Goal: Task Accomplishment & Management: Use online tool/utility

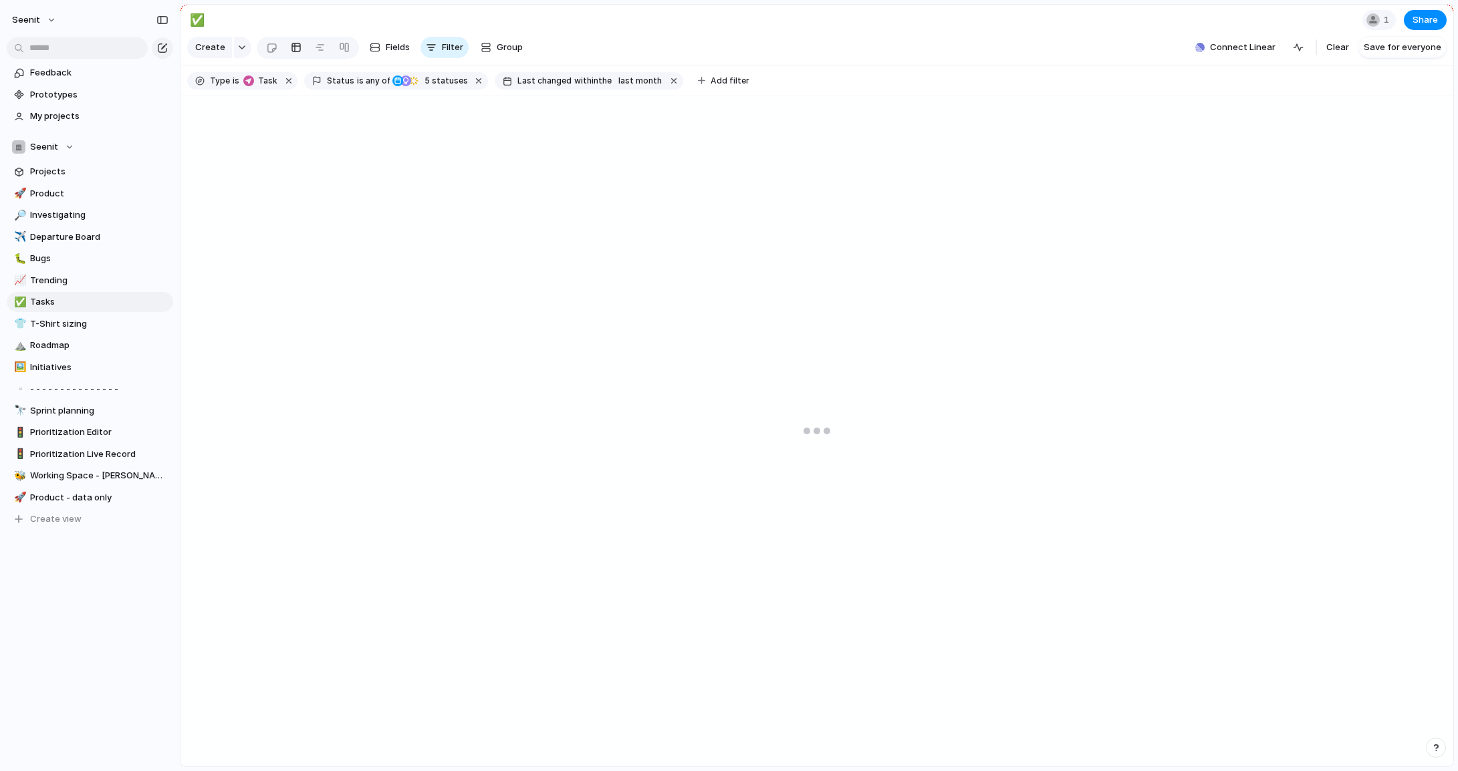
click at [727, 316] on div at bounding box center [817, 431] width 1273 height 671
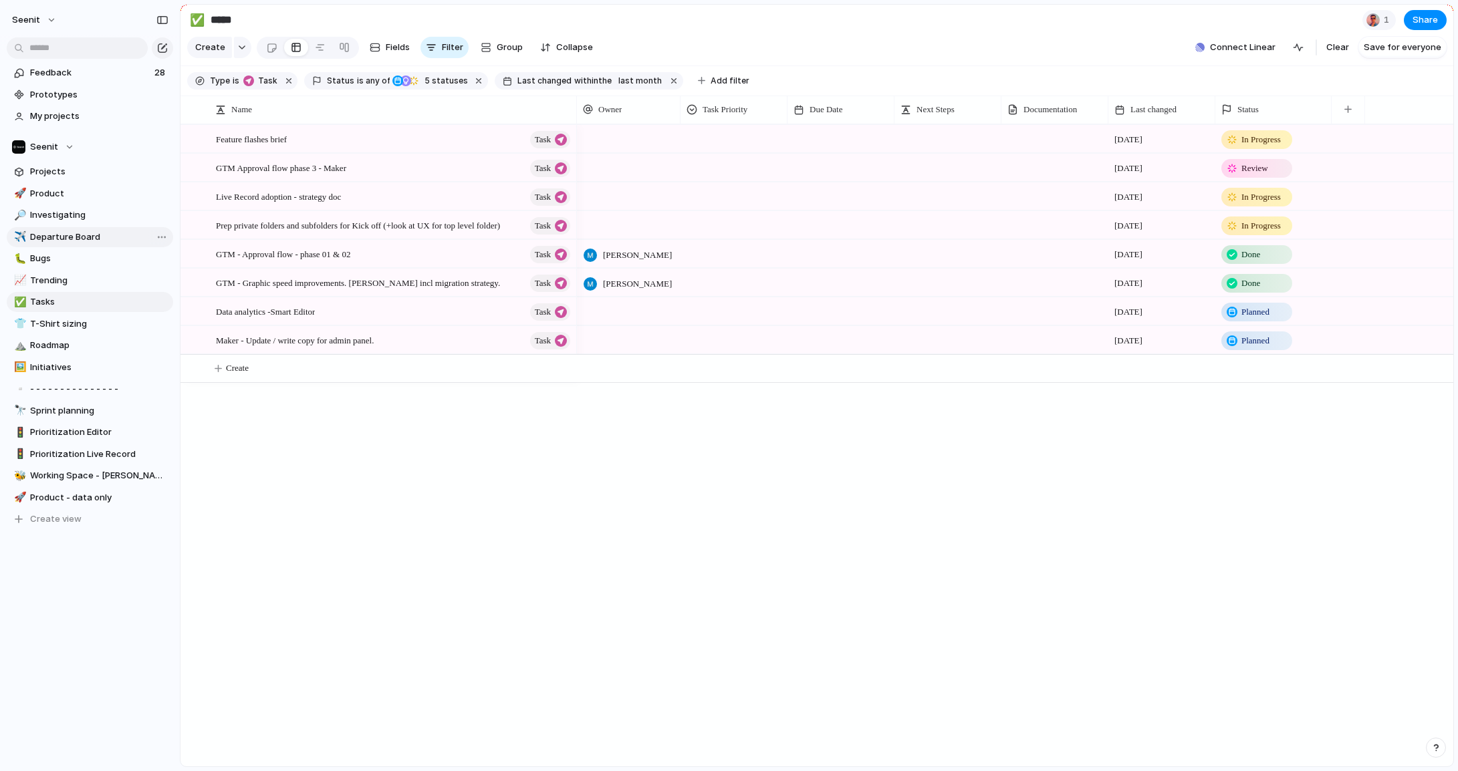
click at [74, 237] on span "Departure Board" at bounding box center [99, 237] width 138 height 13
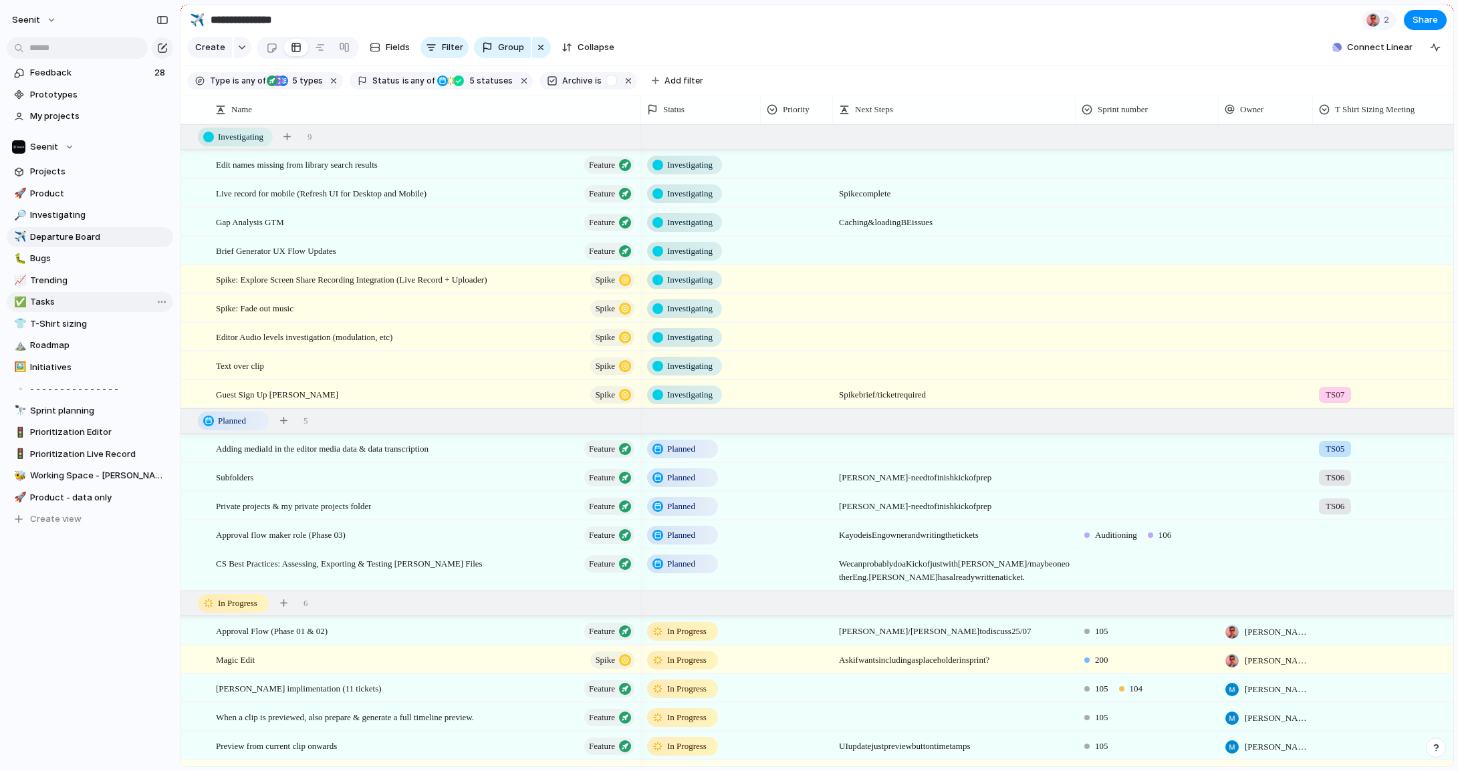
click at [63, 301] on span "Tasks" at bounding box center [99, 301] width 138 height 13
type input "*****"
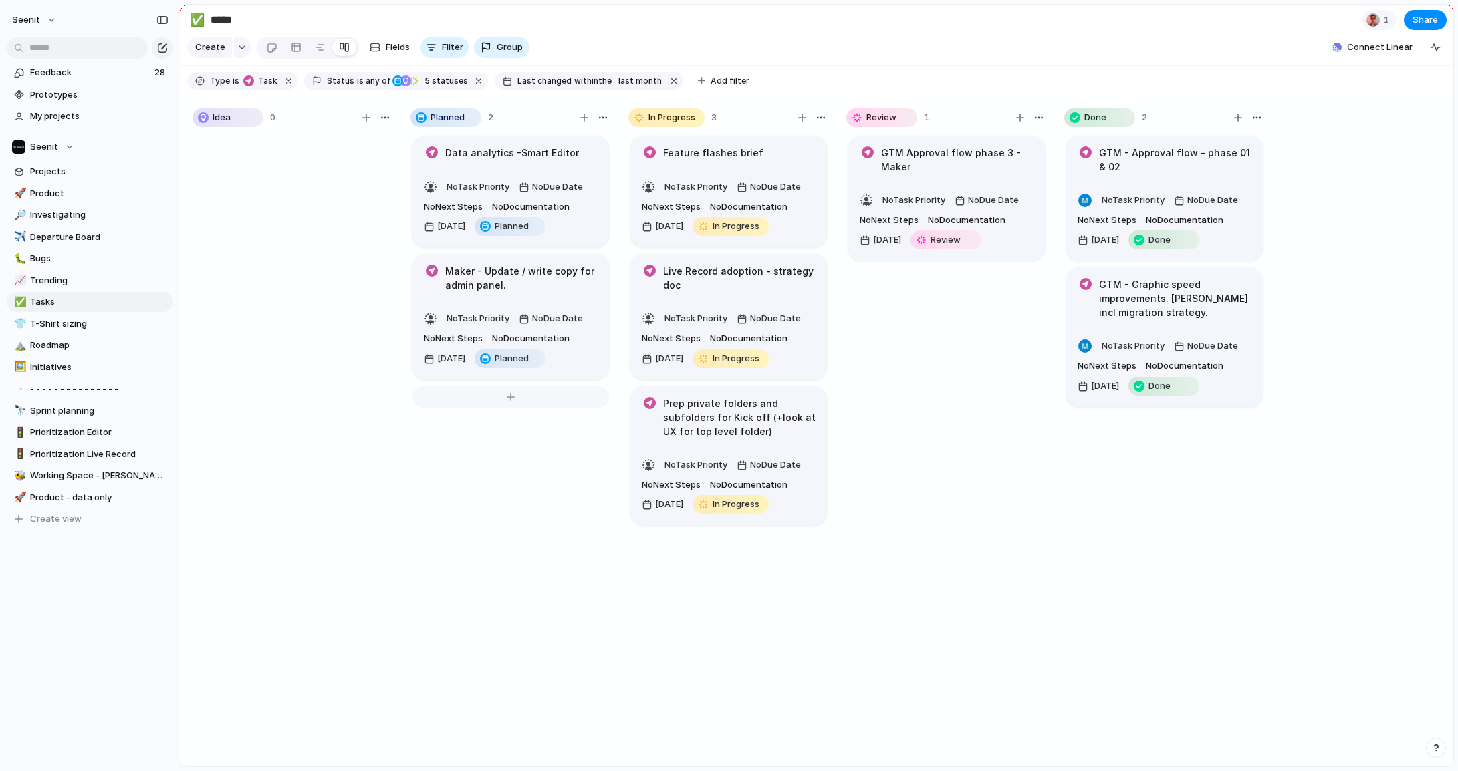
click at [512, 398] on div at bounding box center [510, 396] width 197 height 21
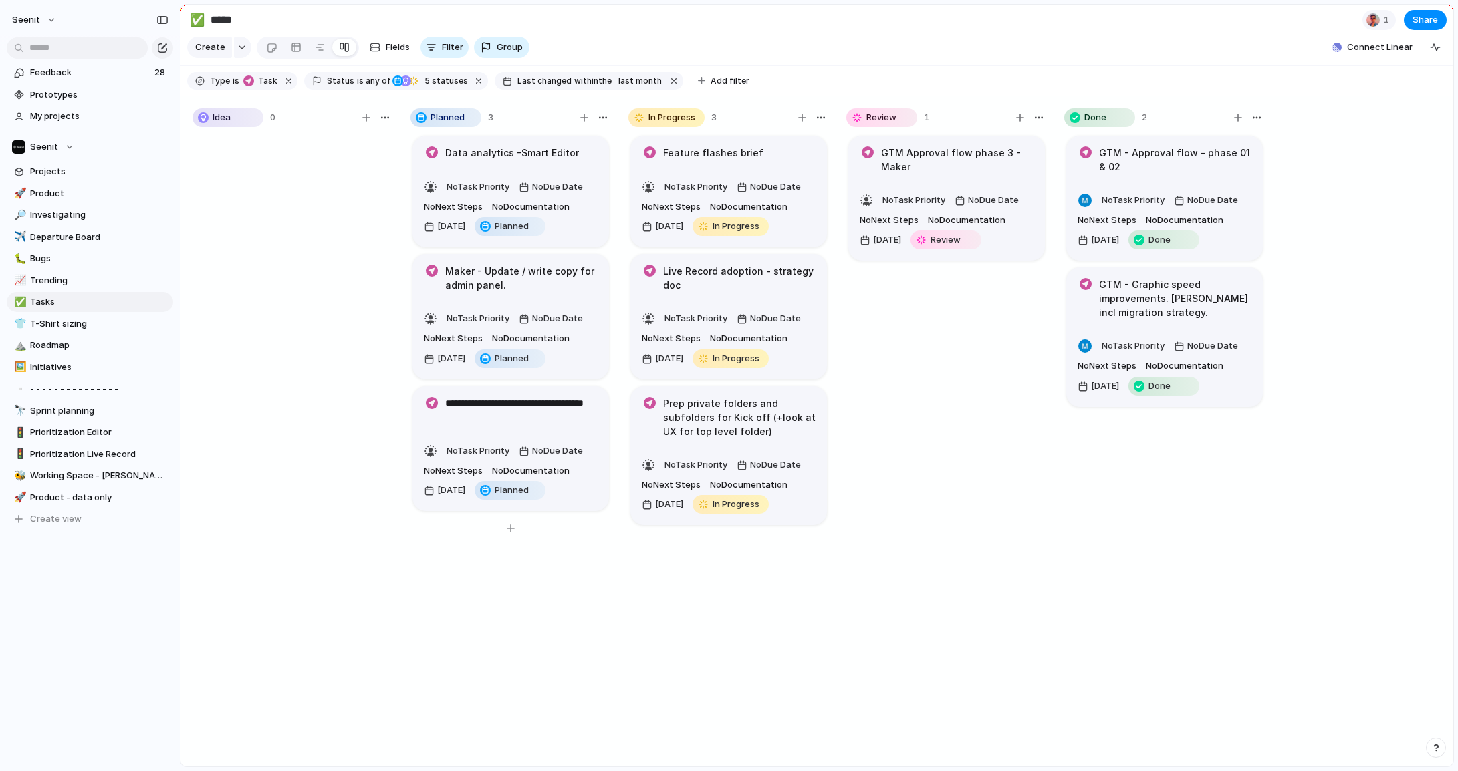
type textarea "**********"
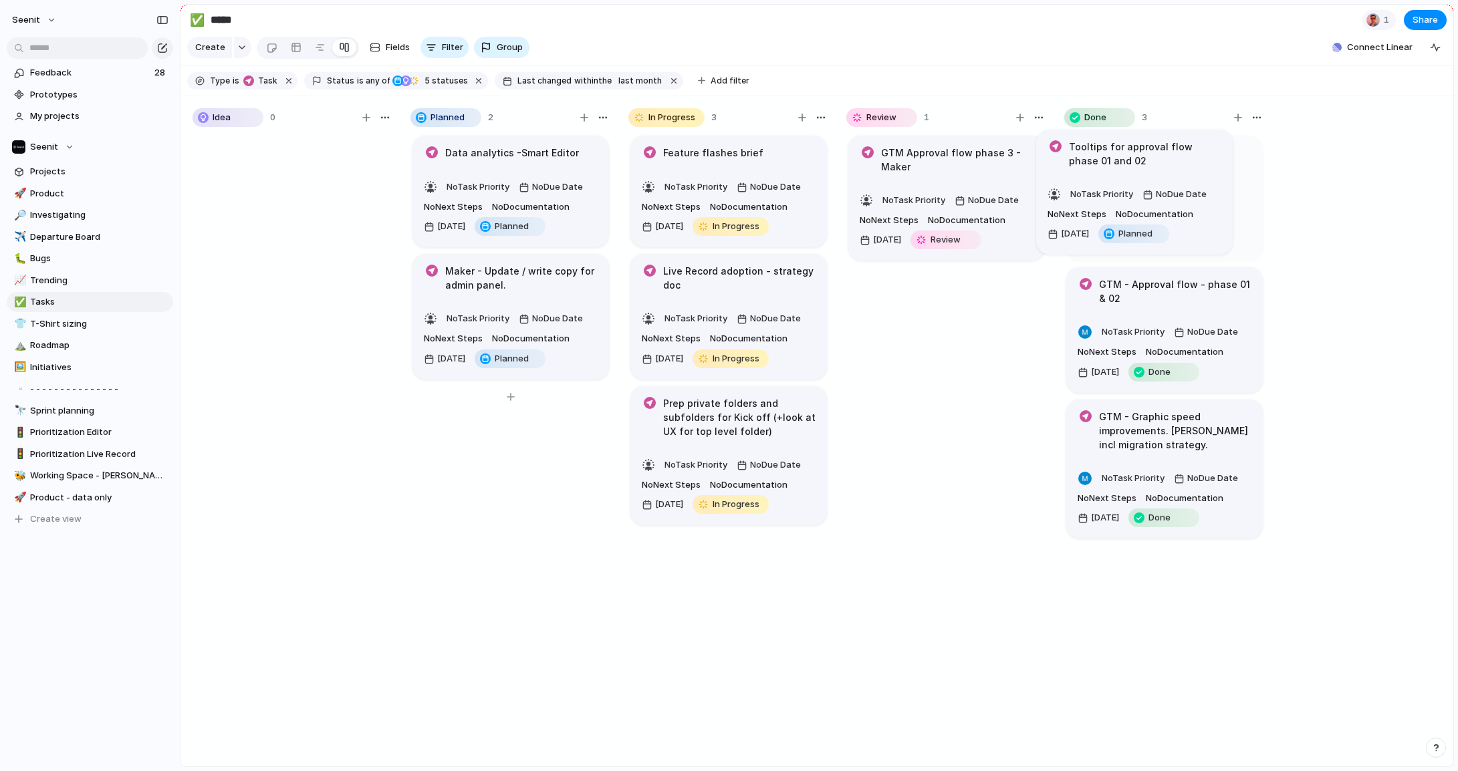
drag, startPoint x: 513, startPoint y: 424, endPoint x: 1163, endPoint y: 197, distance: 688.8
click at [513, 398] on div at bounding box center [510, 396] width 197 height 21
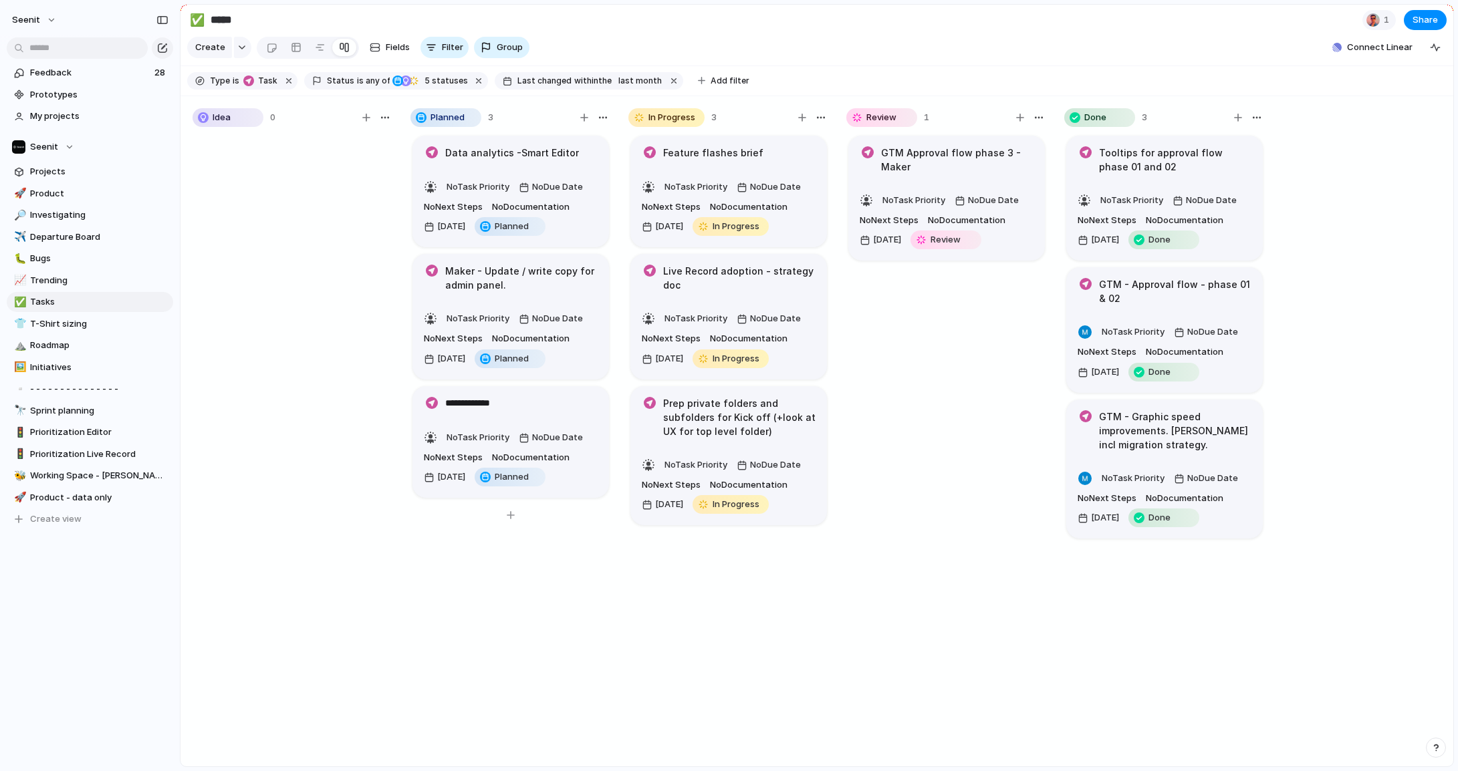
type textarea "**********"
click at [516, 564] on div "Data analytics -Smart Editor No Task Priority No Due Date No Next Steps No Docu…" at bounding box center [510, 457] width 201 height 646
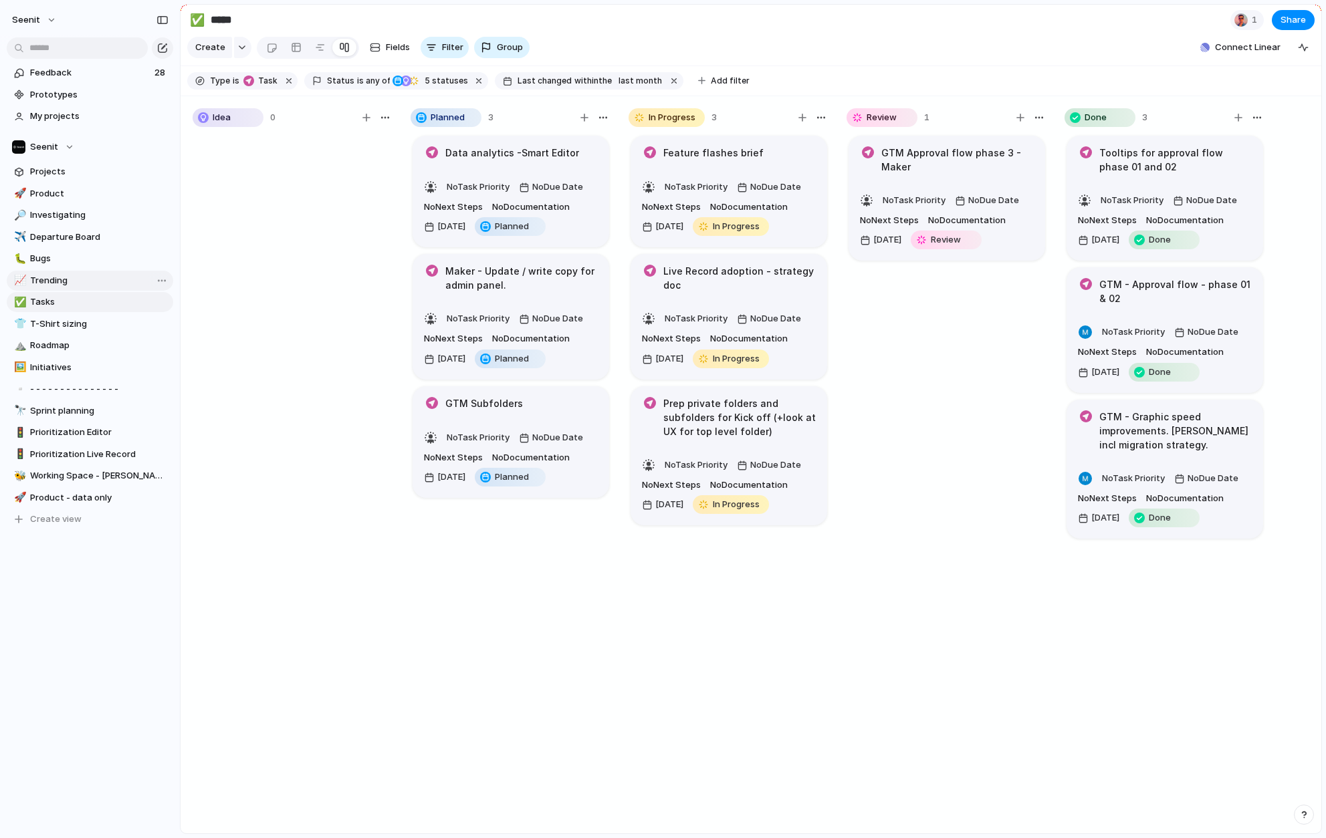
click at [57, 279] on span "Trending" at bounding box center [99, 280] width 138 height 13
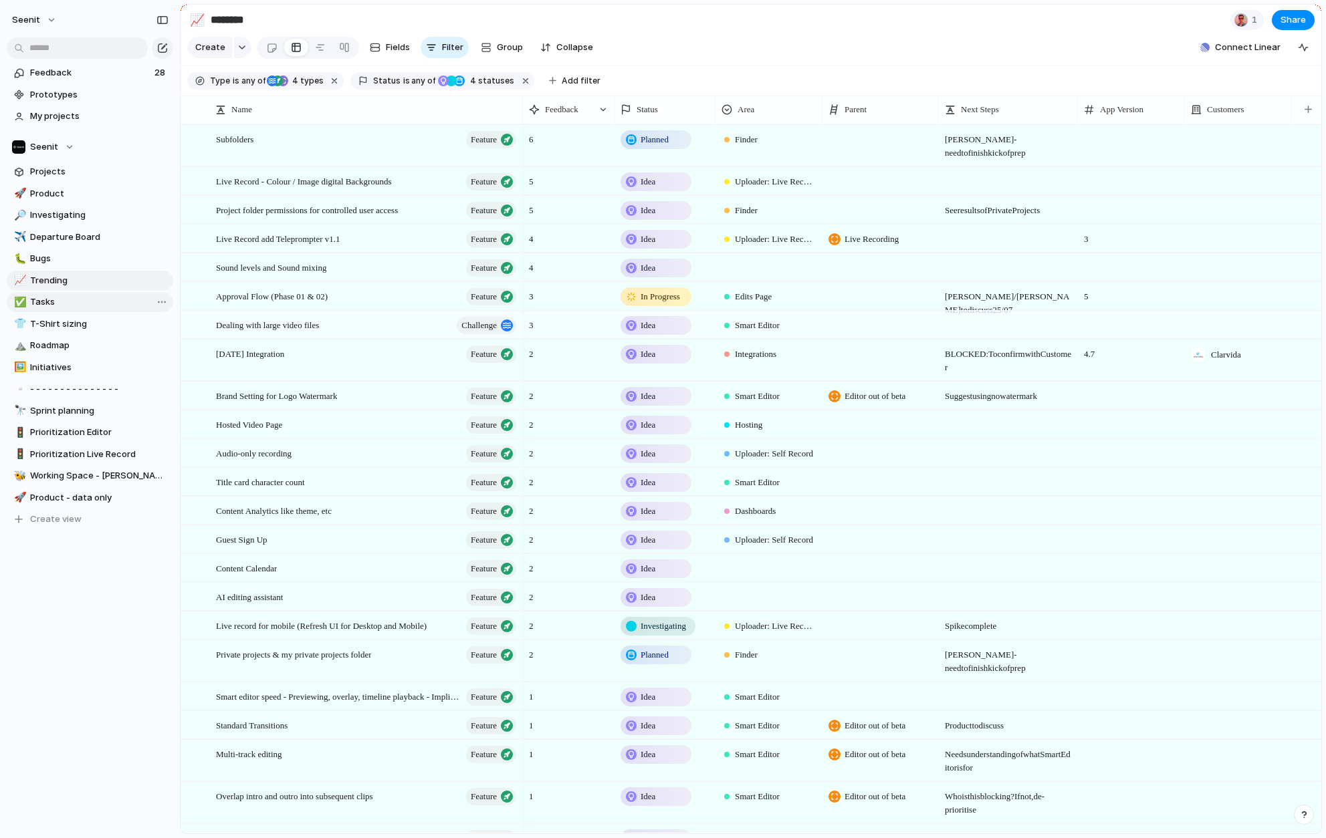
click at [55, 300] on span "Tasks" at bounding box center [99, 301] width 138 height 13
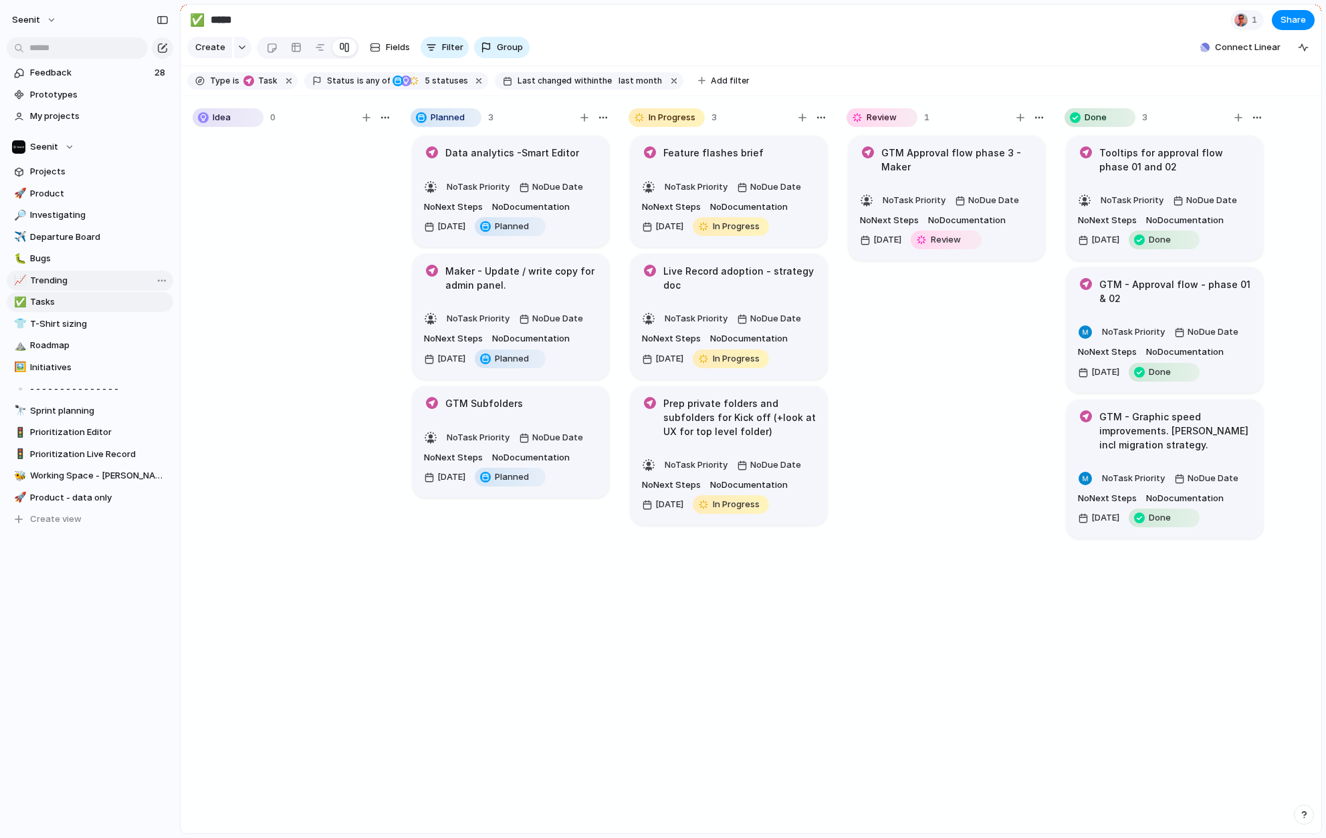
click at [55, 280] on span "Trending" at bounding box center [99, 280] width 138 height 13
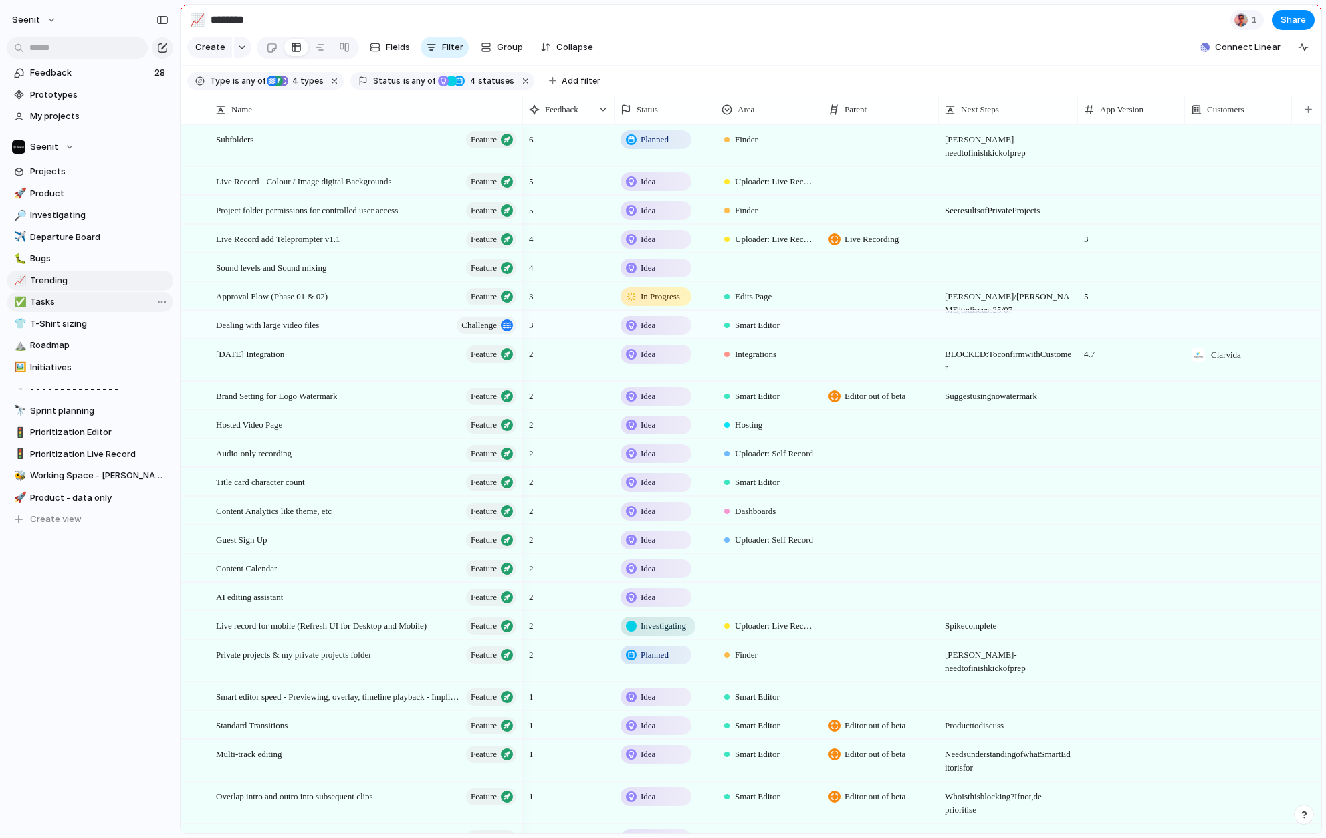
click at [52, 304] on span "Tasks" at bounding box center [99, 301] width 138 height 13
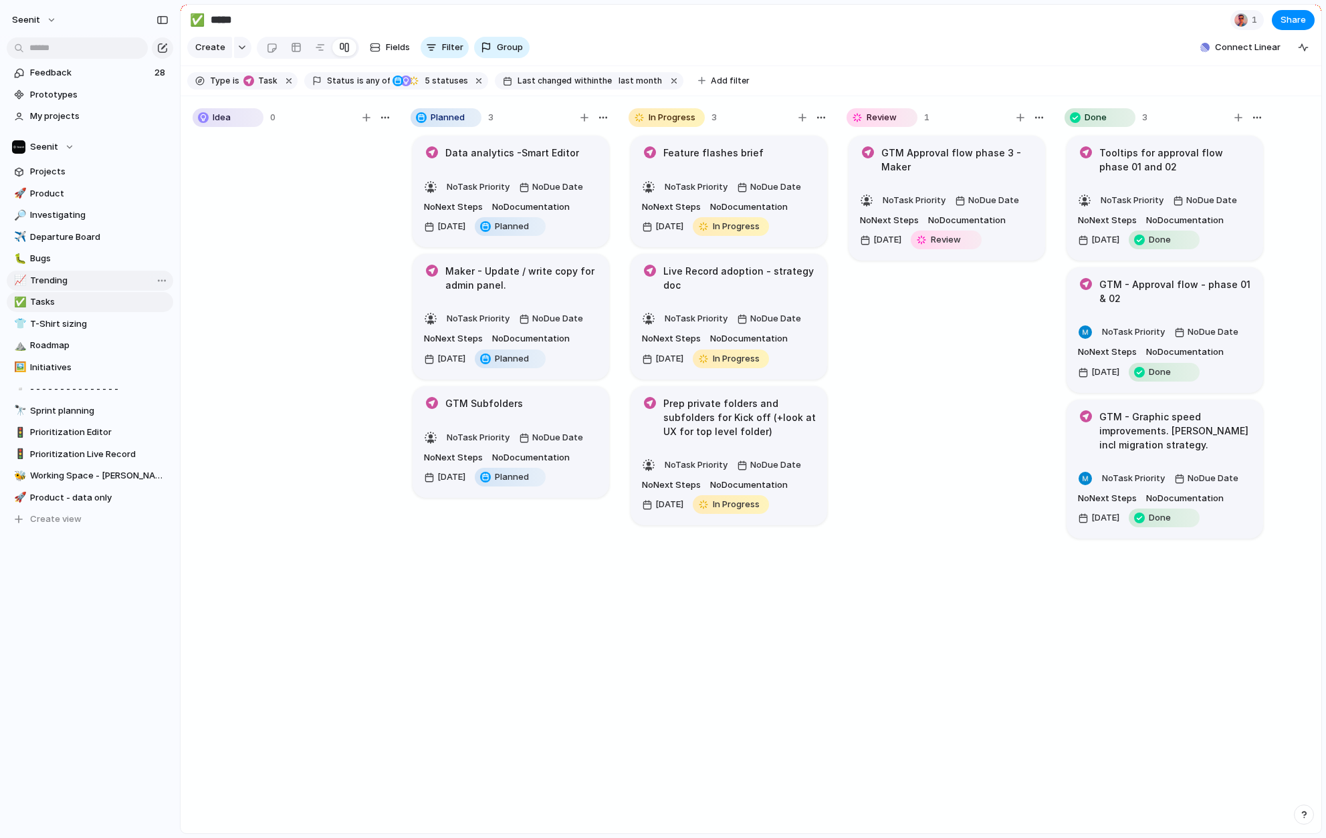
click at [53, 280] on span "Trending" at bounding box center [99, 280] width 138 height 13
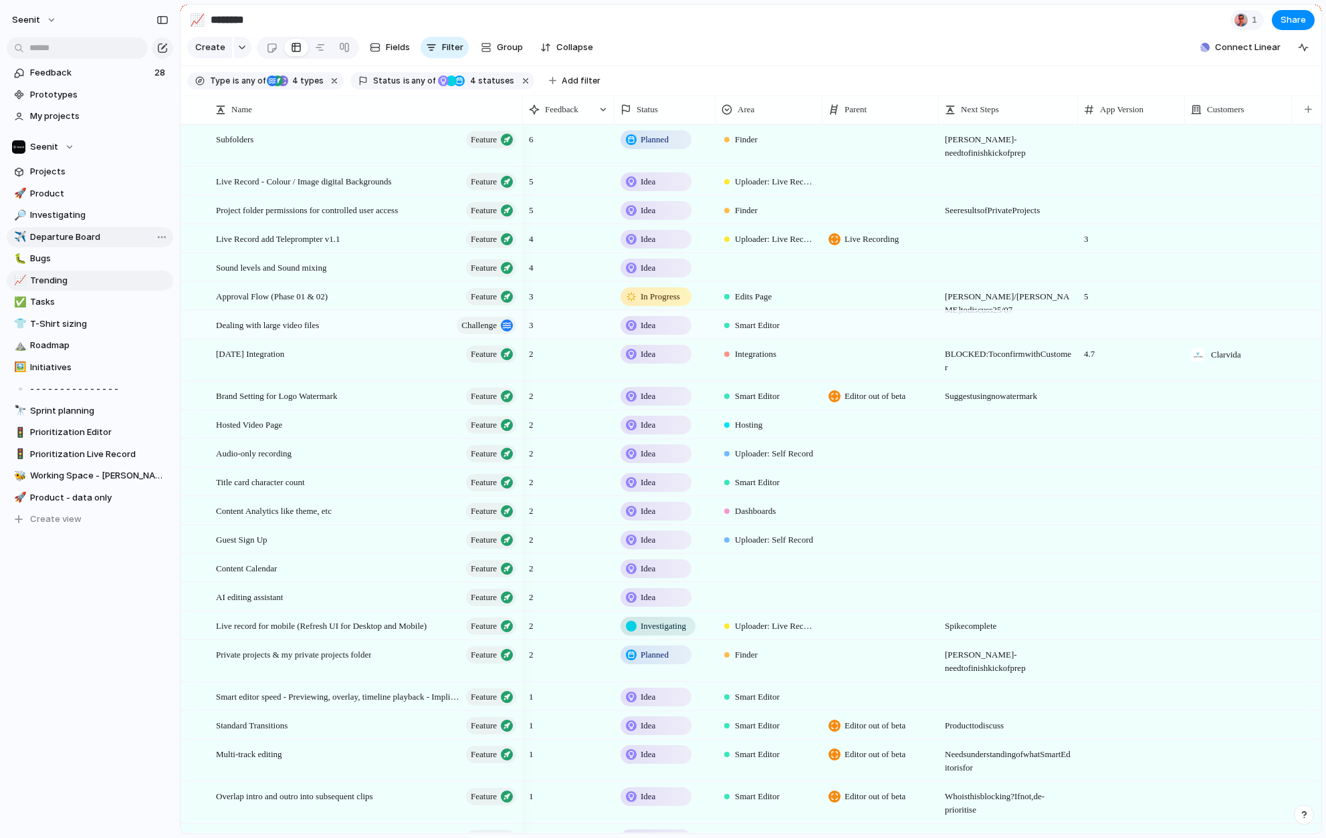
click at [59, 236] on span "Departure Board" at bounding box center [99, 237] width 138 height 13
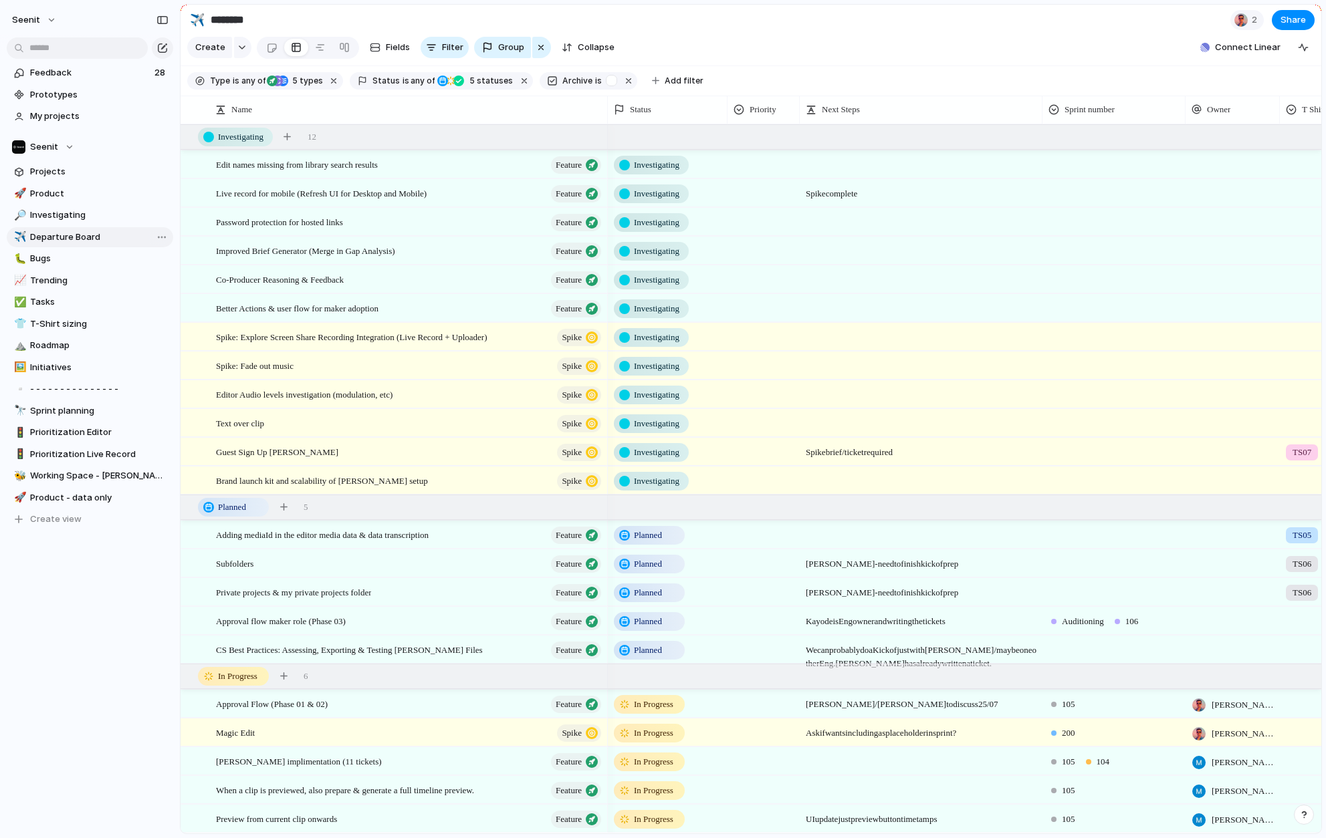
type input "**********"
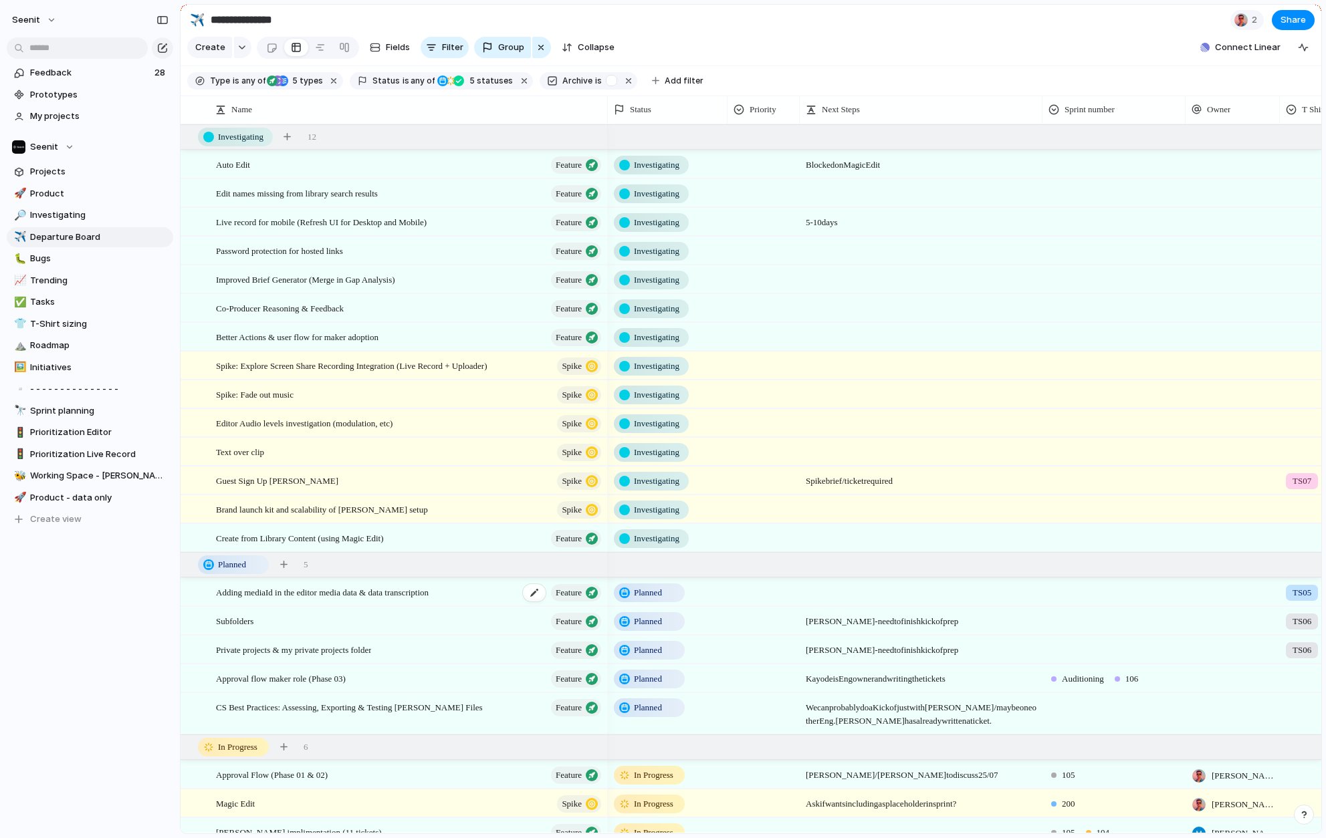
click at [334, 595] on span "Adding mediaId in the editor media data & data transcription" at bounding box center [322, 591] width 213 height 15
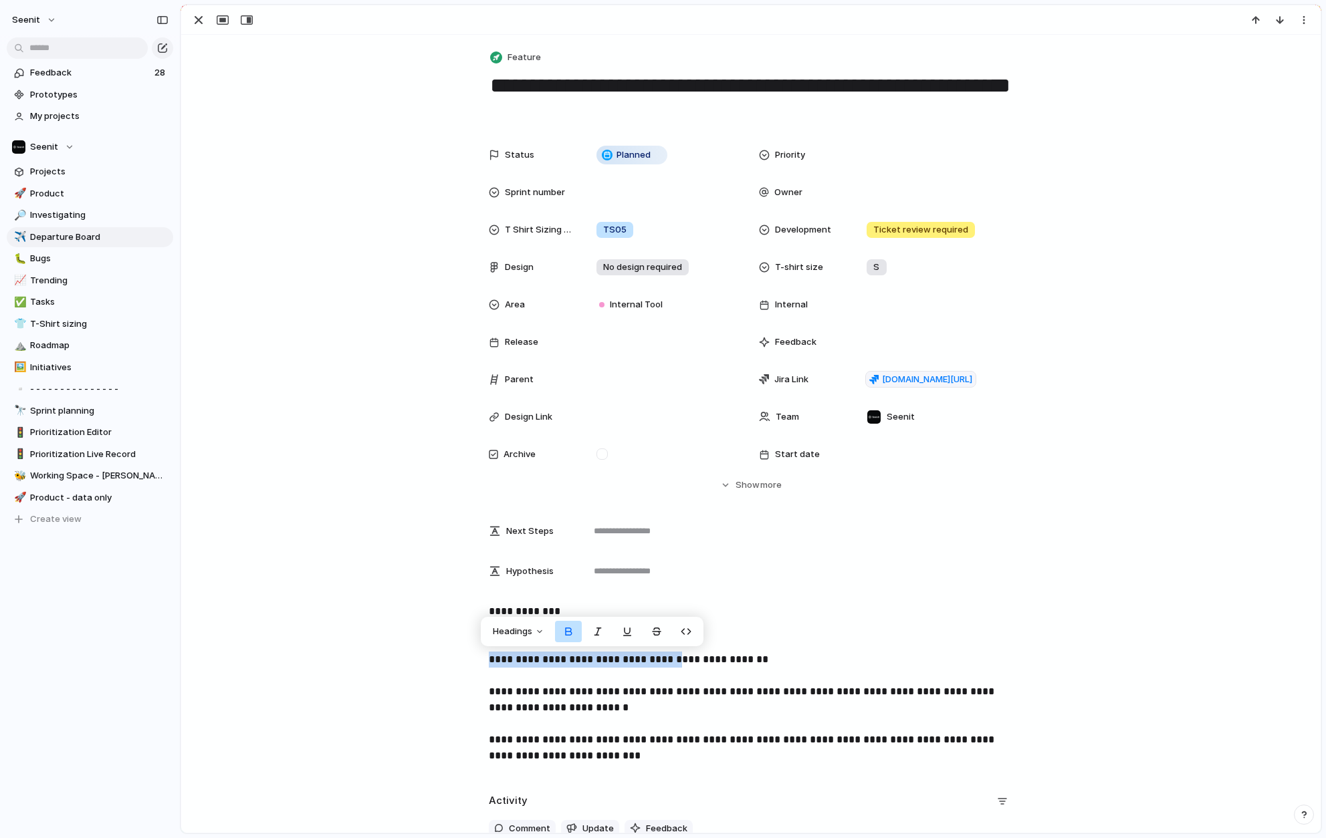
drag, startPoint x: 488, startPoint y: 661, endPoint x: 671, endPoint y: 670, distance: 182.7
click at [673, 665] on strong "**********" at bounding box center [628, 659] width 279 height 10
click at [760, 662] on p "**********" at bounding box center [751, 684] width 524 height 160
click at [201, 21] on div "button" at bounding box center [199, 20] width 16 height 16
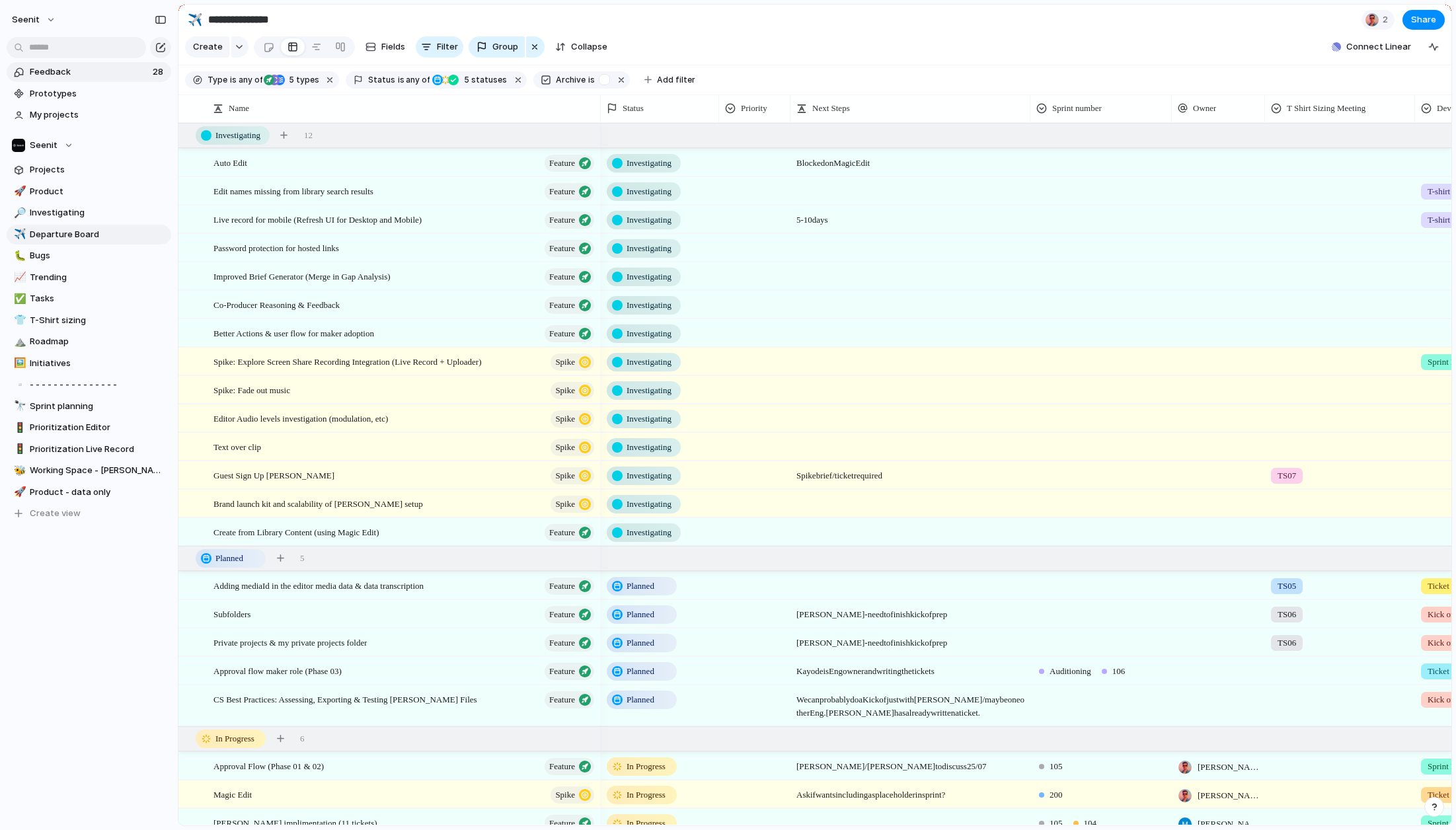
click at [56, 73] on span "Feedback" at bounding box center [89, 71] width 119 height 13
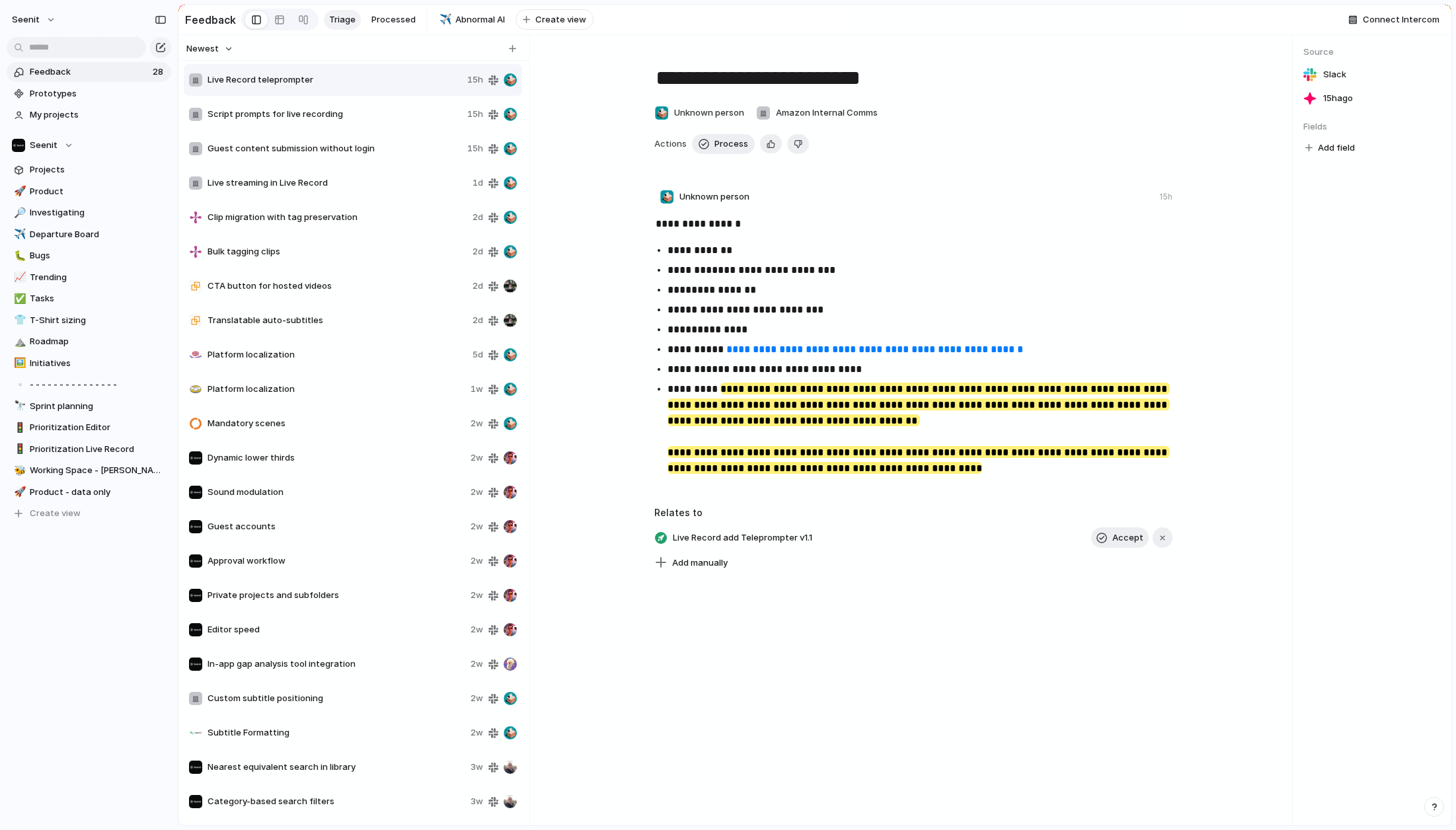
click at [280, 74] on span "Live Record teleprompter" at bounding box center [334, 79] width 254 height 13
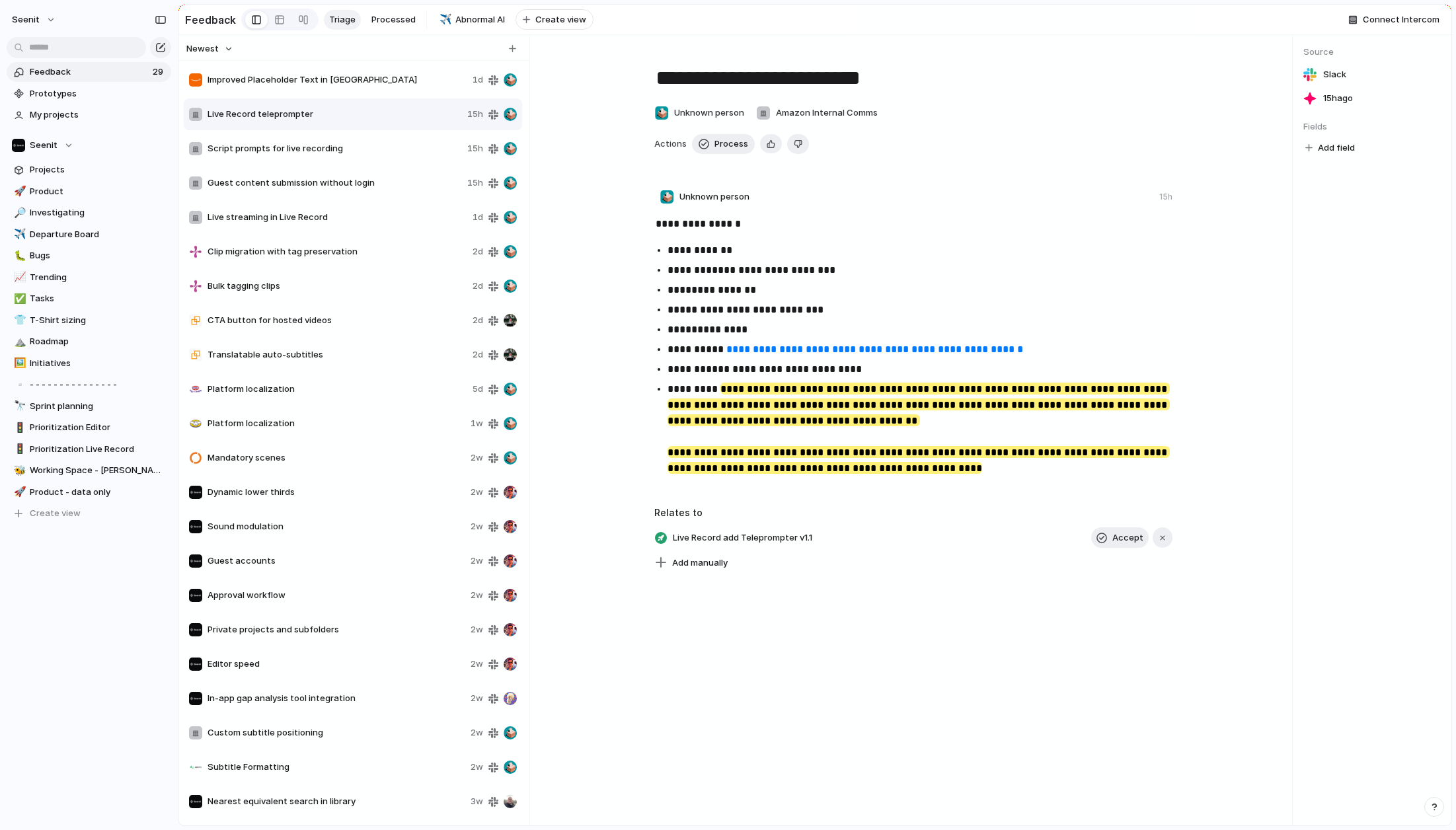
click at [302, 77] on span "Improved Placeholder Text in [GEOGRAPHIC_DATA]" at bounding box center [337, 79] width 260 height 13
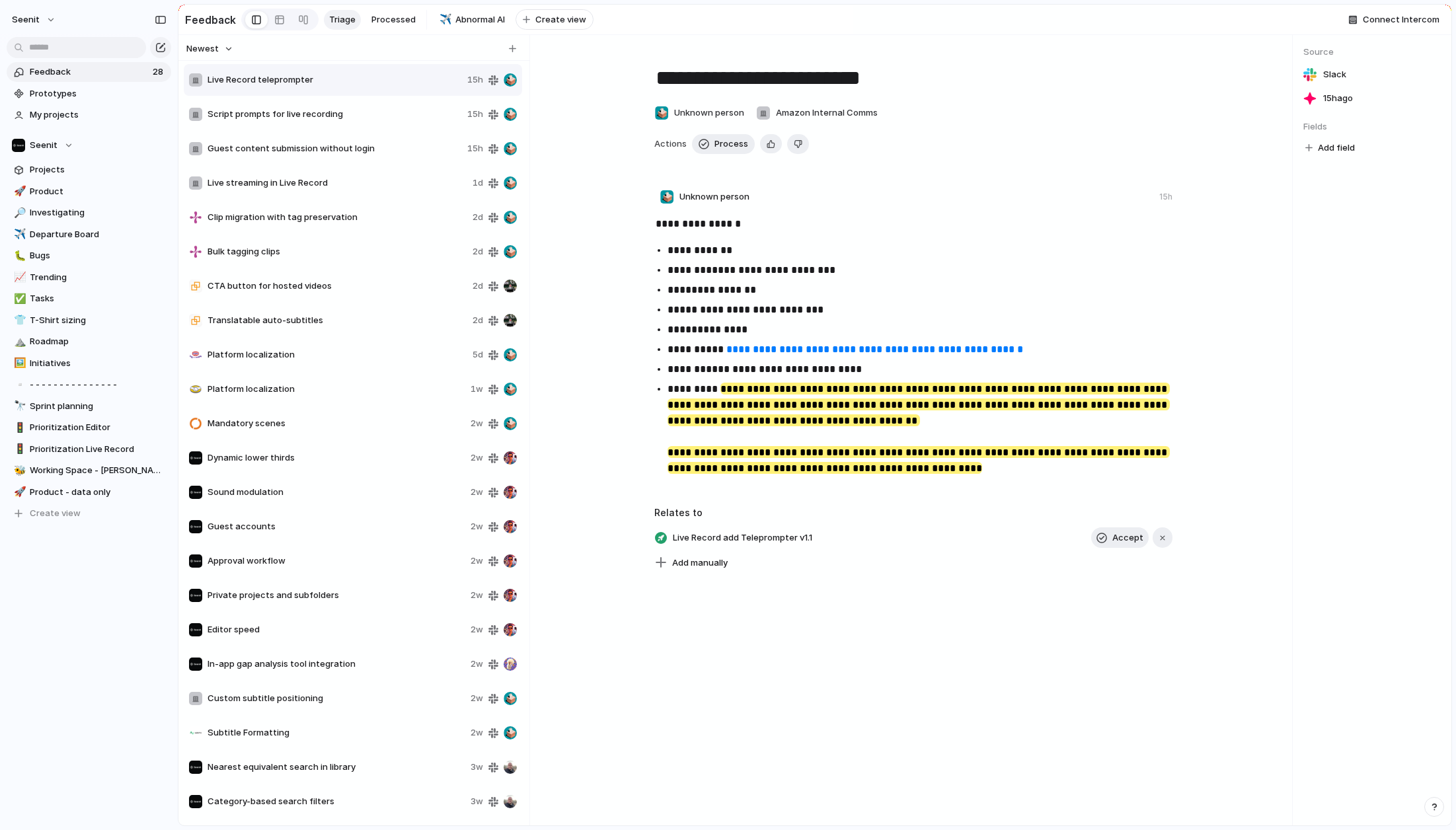
click at [300, 81] on span "Live Record teleprompter" at bounding box center [334, 79] width 254 height 13
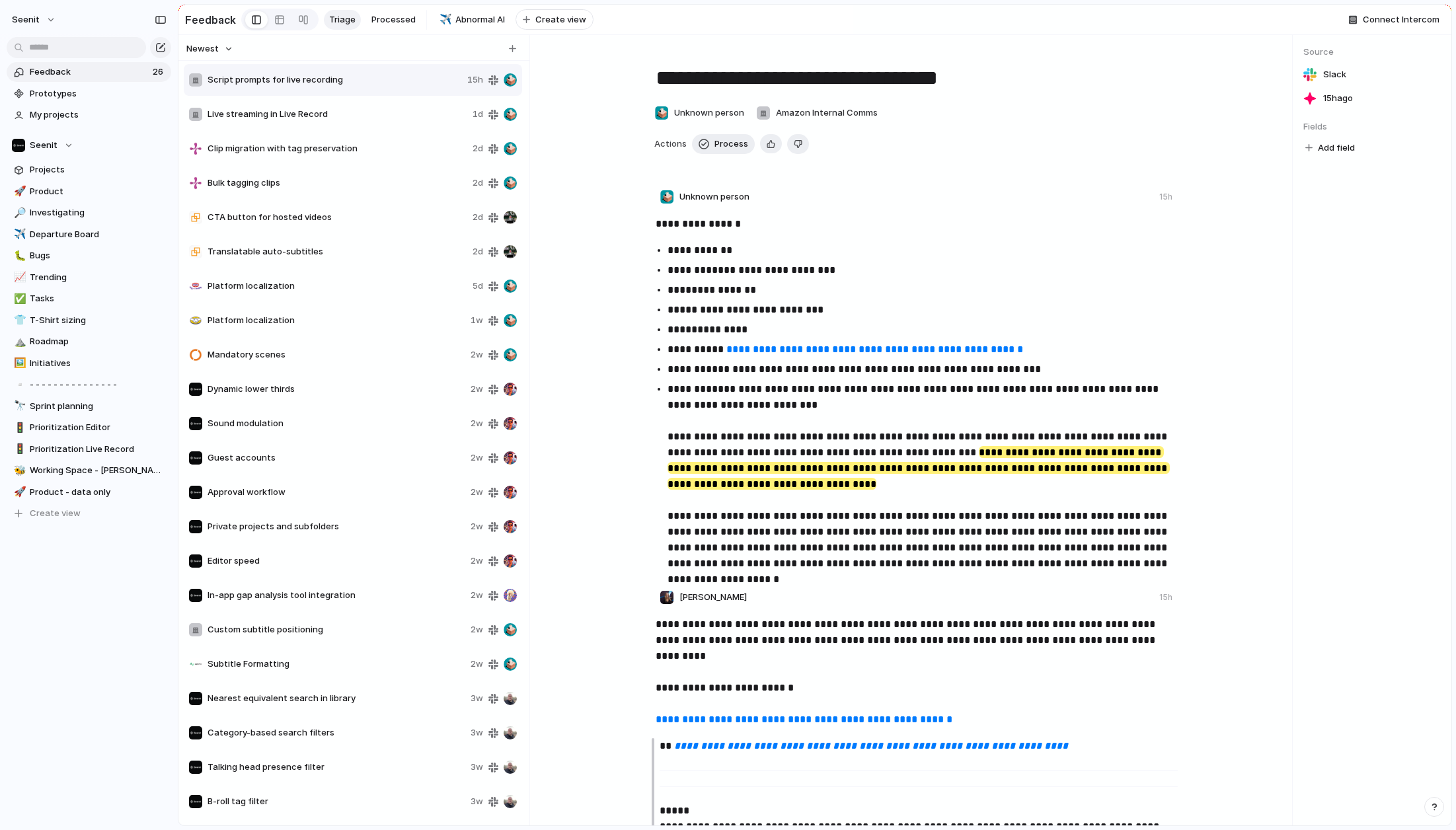
click at [300, 111] on span "Live streaming in Live Record" at bounding box center [337, 114] width 260 height 13
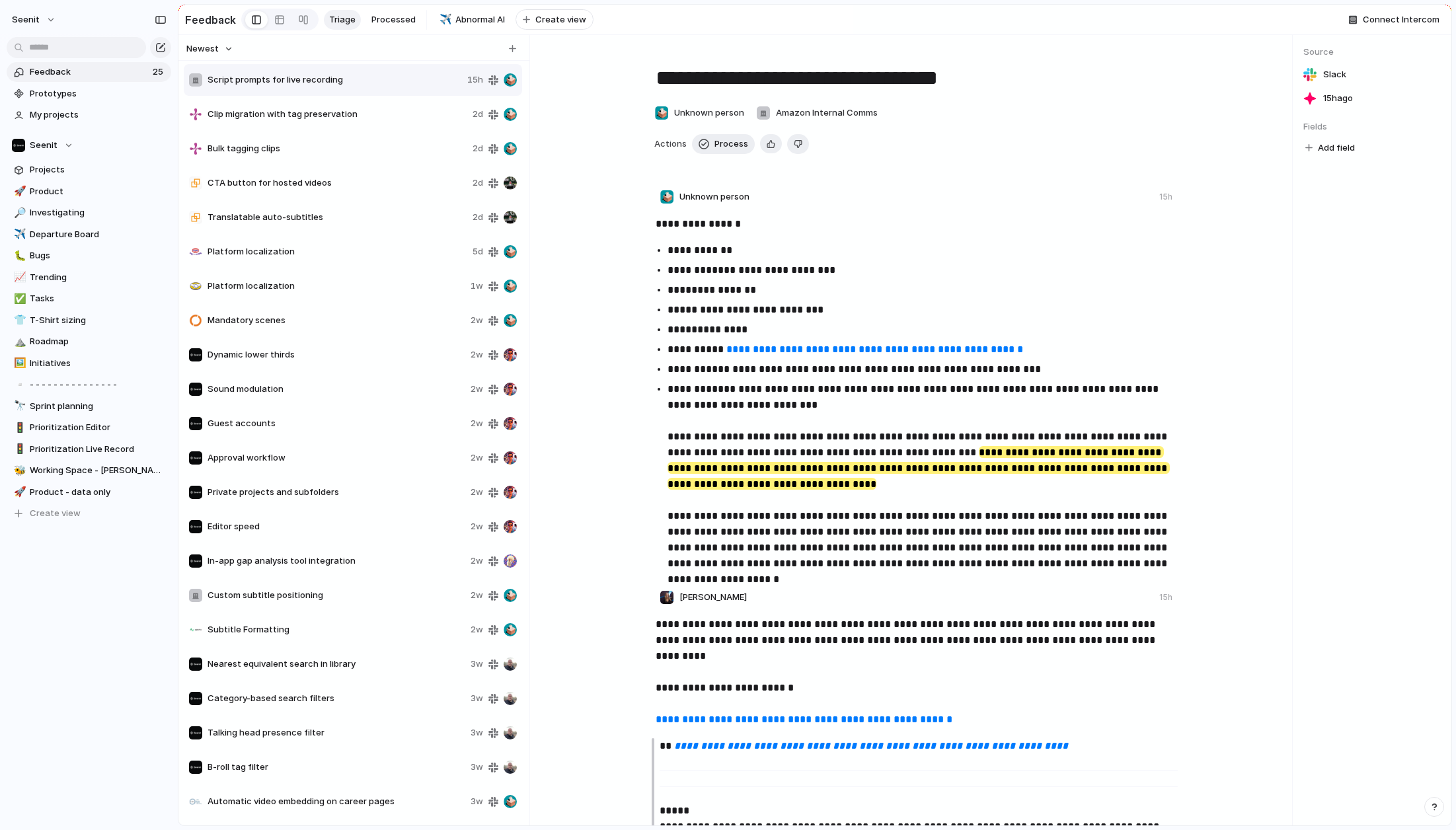
click at [327, 113] on span "Clip migration with tag preservation" at bounding box center [337, 114] width 260 height 13
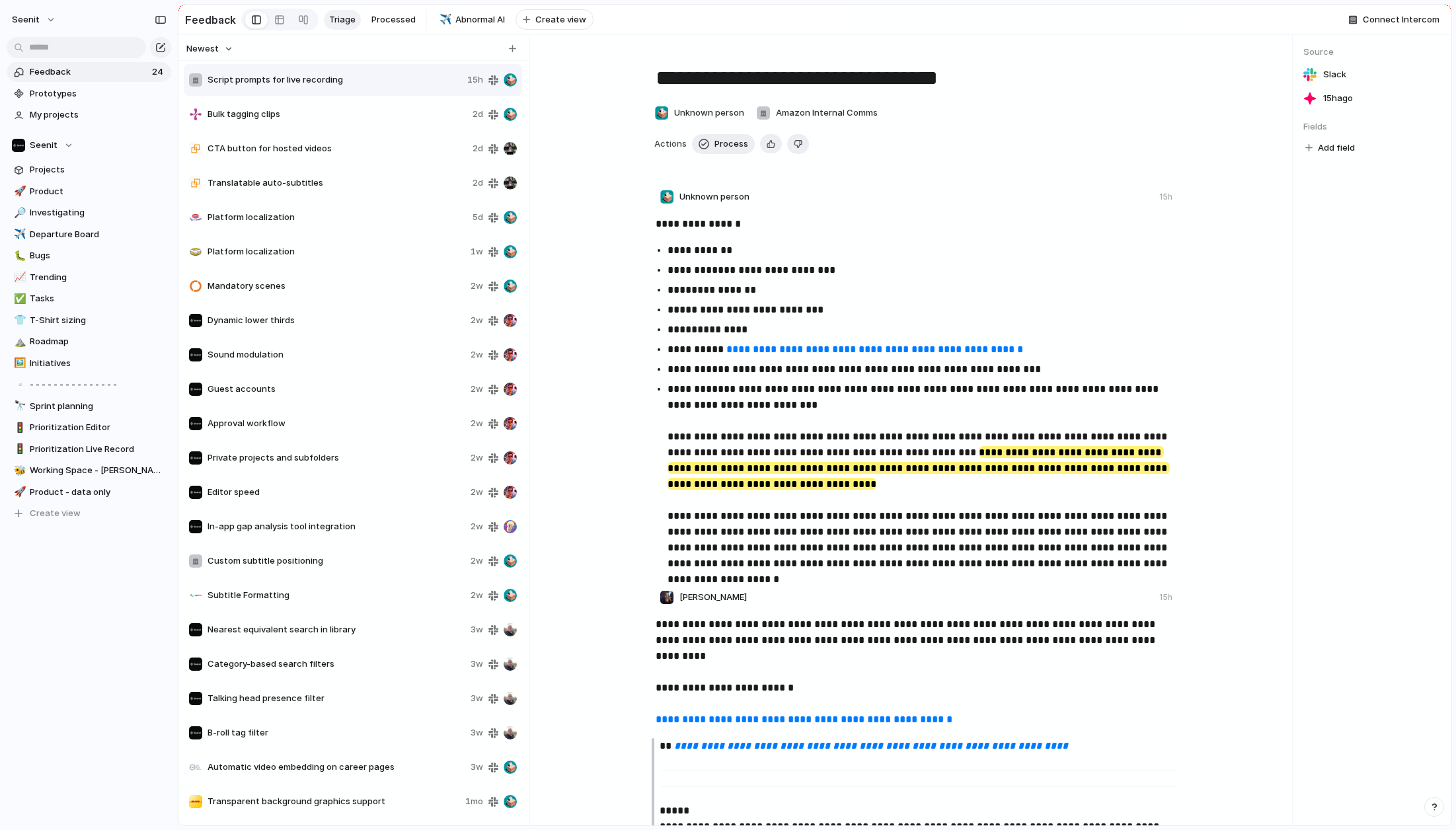
click at [305, 115] on span "Bulk tagging clips" at bounding box center [337, 114] width 260 height 13
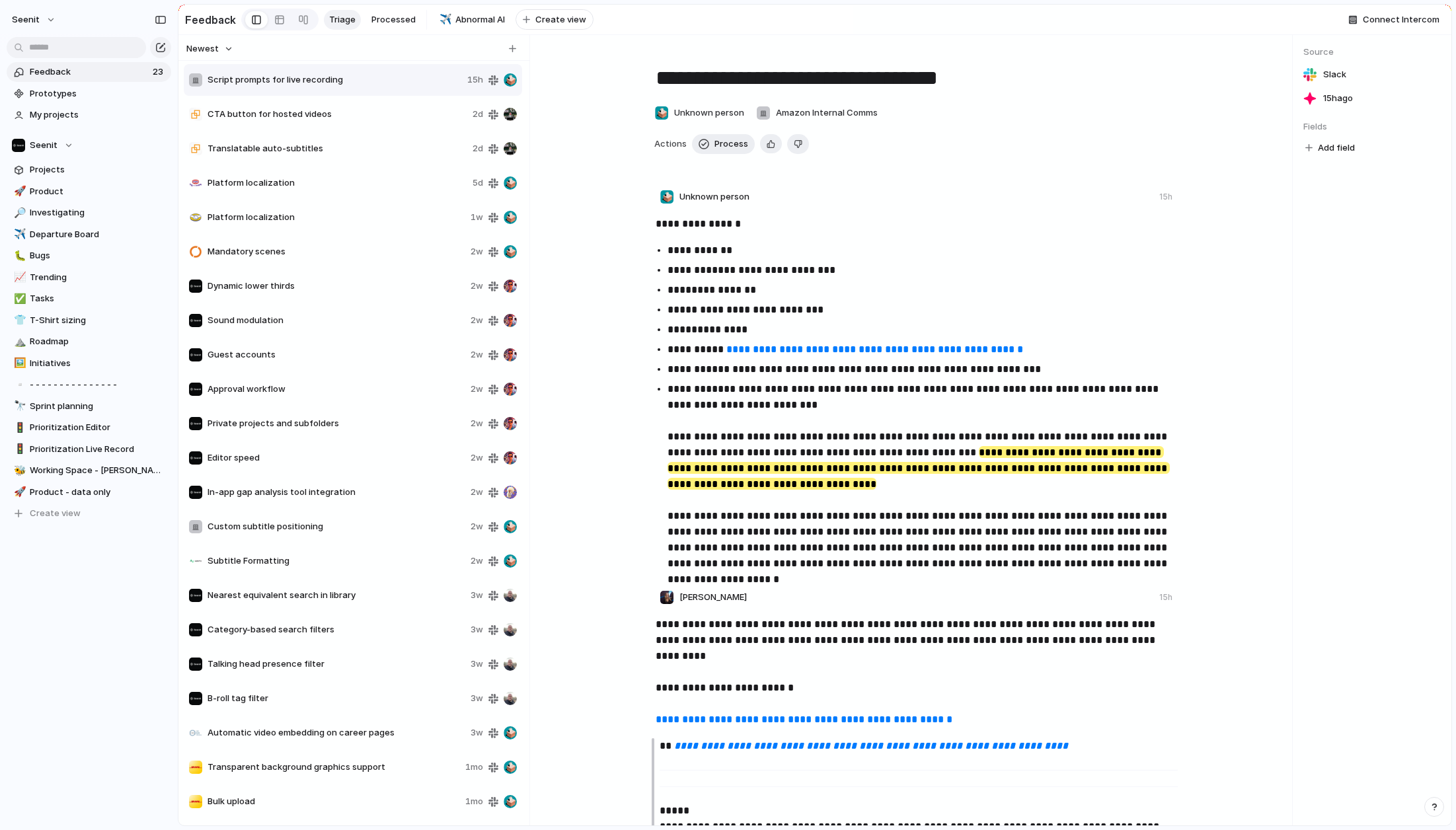
click at [346, 181] on span "Platform localization" at bounding box center [337, 182] width 260 height 13
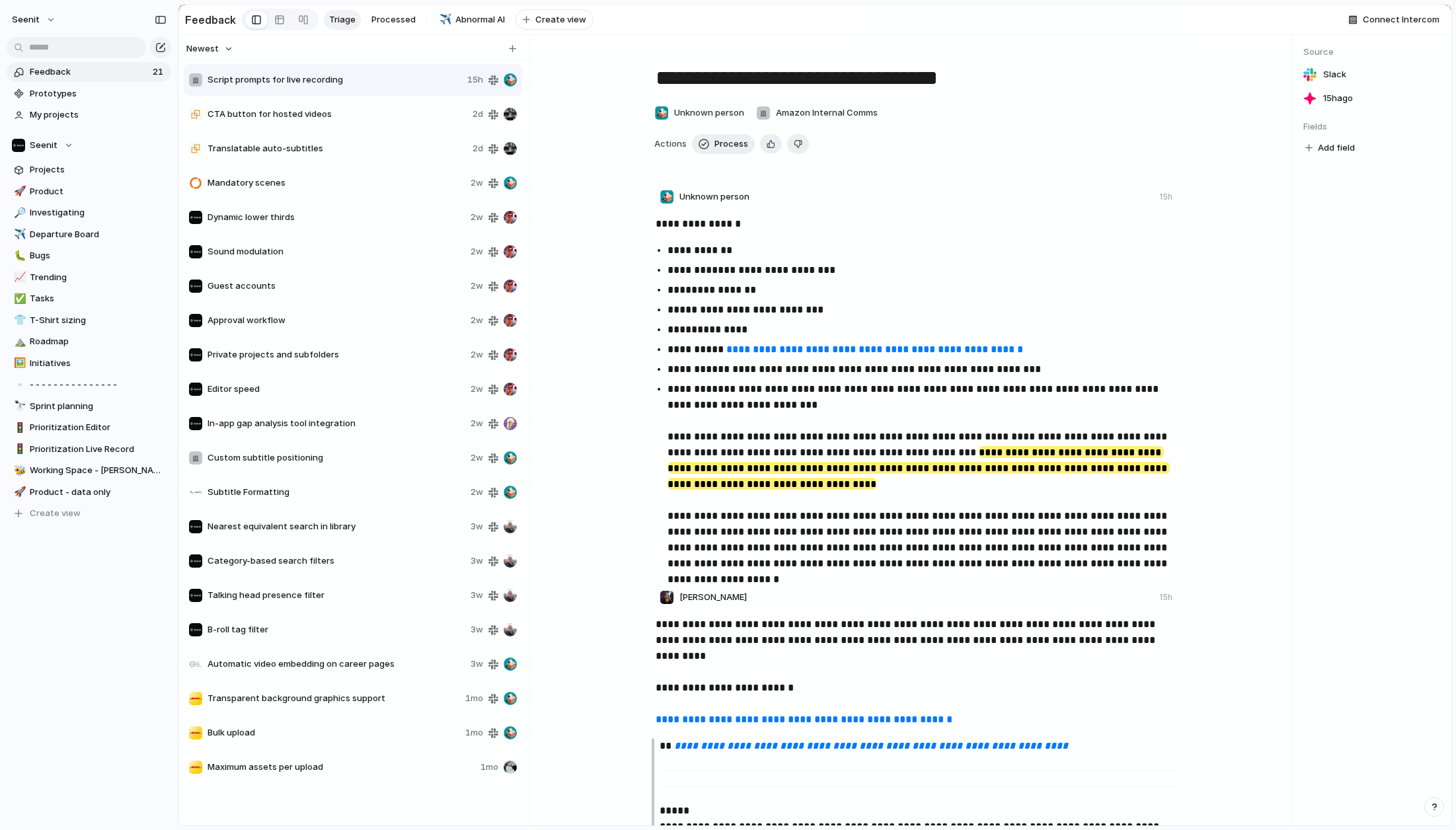
click at [338, 181] on span "Mandatory scenes" at bounding box center [336, 182] width 258 height 13
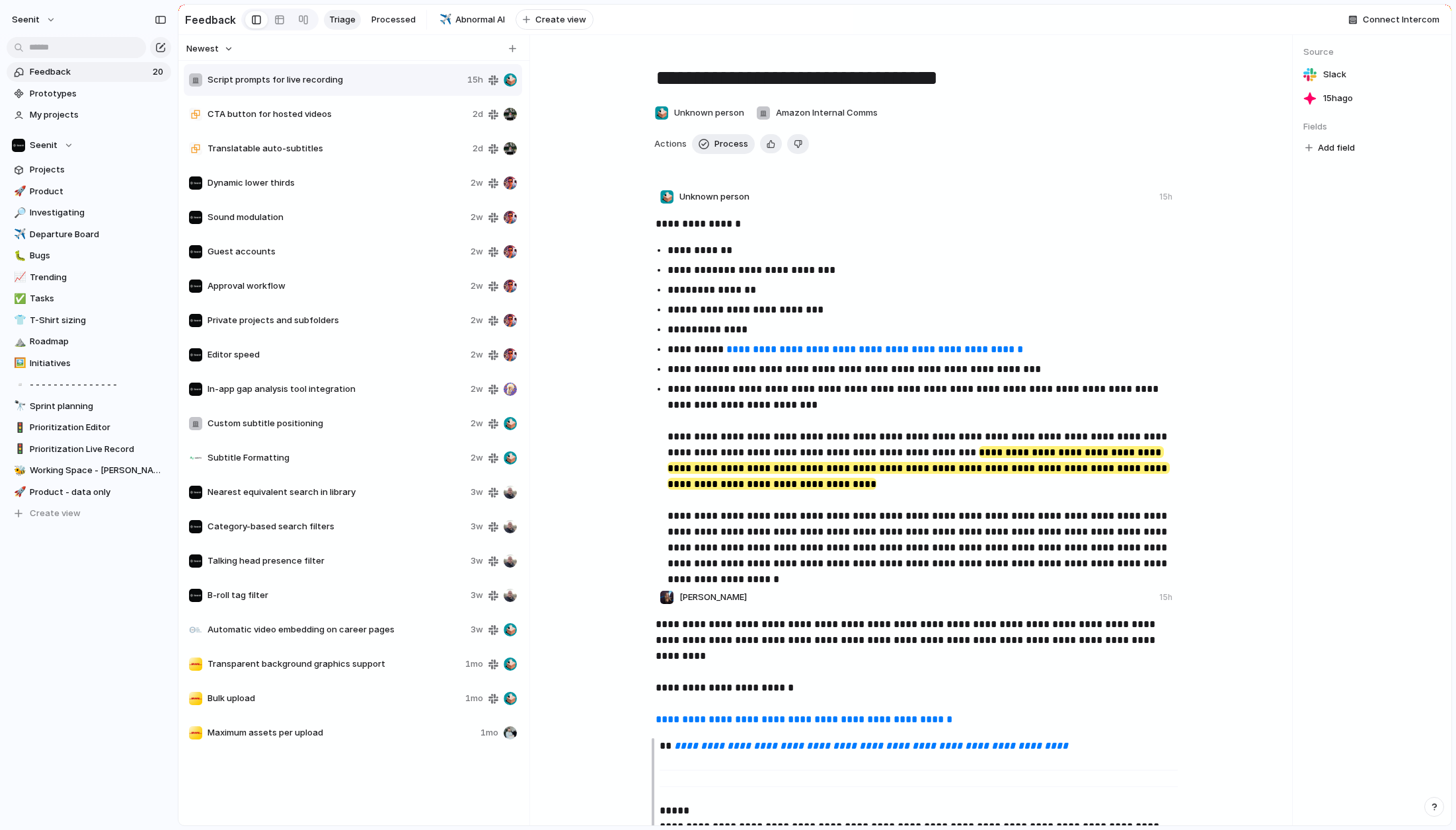
click at [319, 387] on span "In-app gap analysis tool integration" at bounding box center [336, 388] width 258 height 13
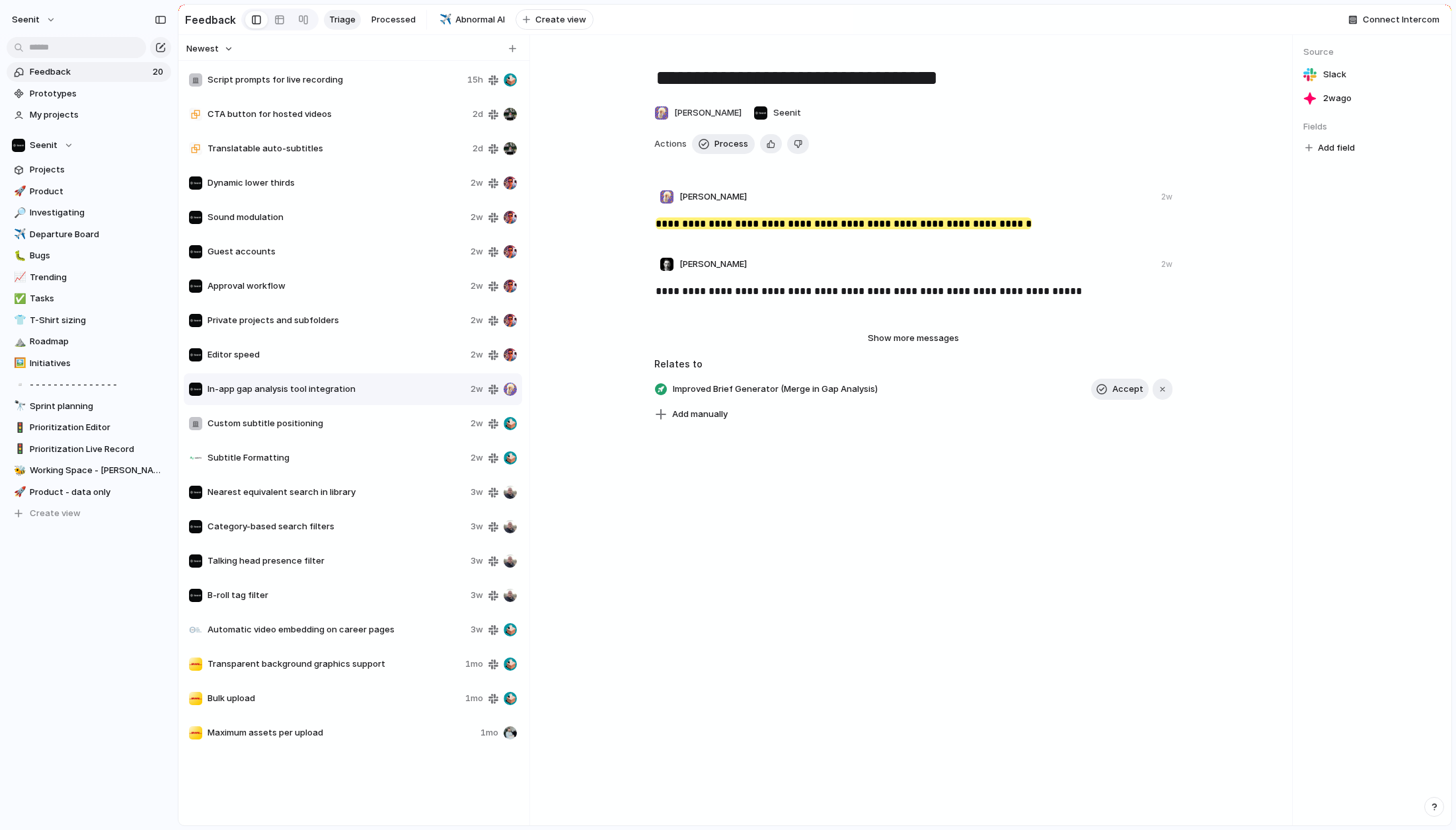
click at [324, 424] on span "Custom subtitle positioning" at bounding box center [336, 423] width 258 height 13
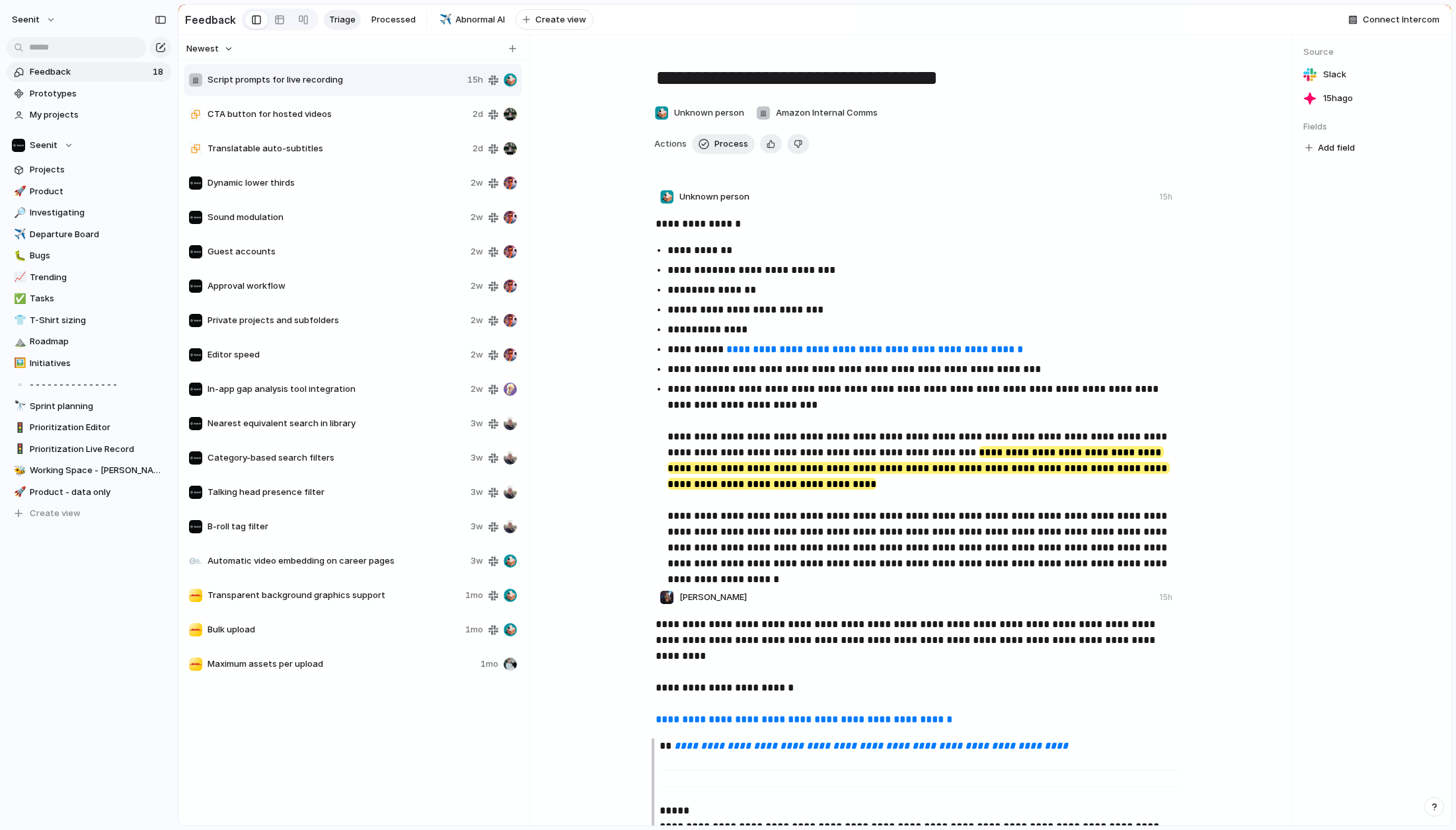
click at [330, 420] on span "Nearest equivalent search in library" at bounding box center [336, 423] width 258 height 13
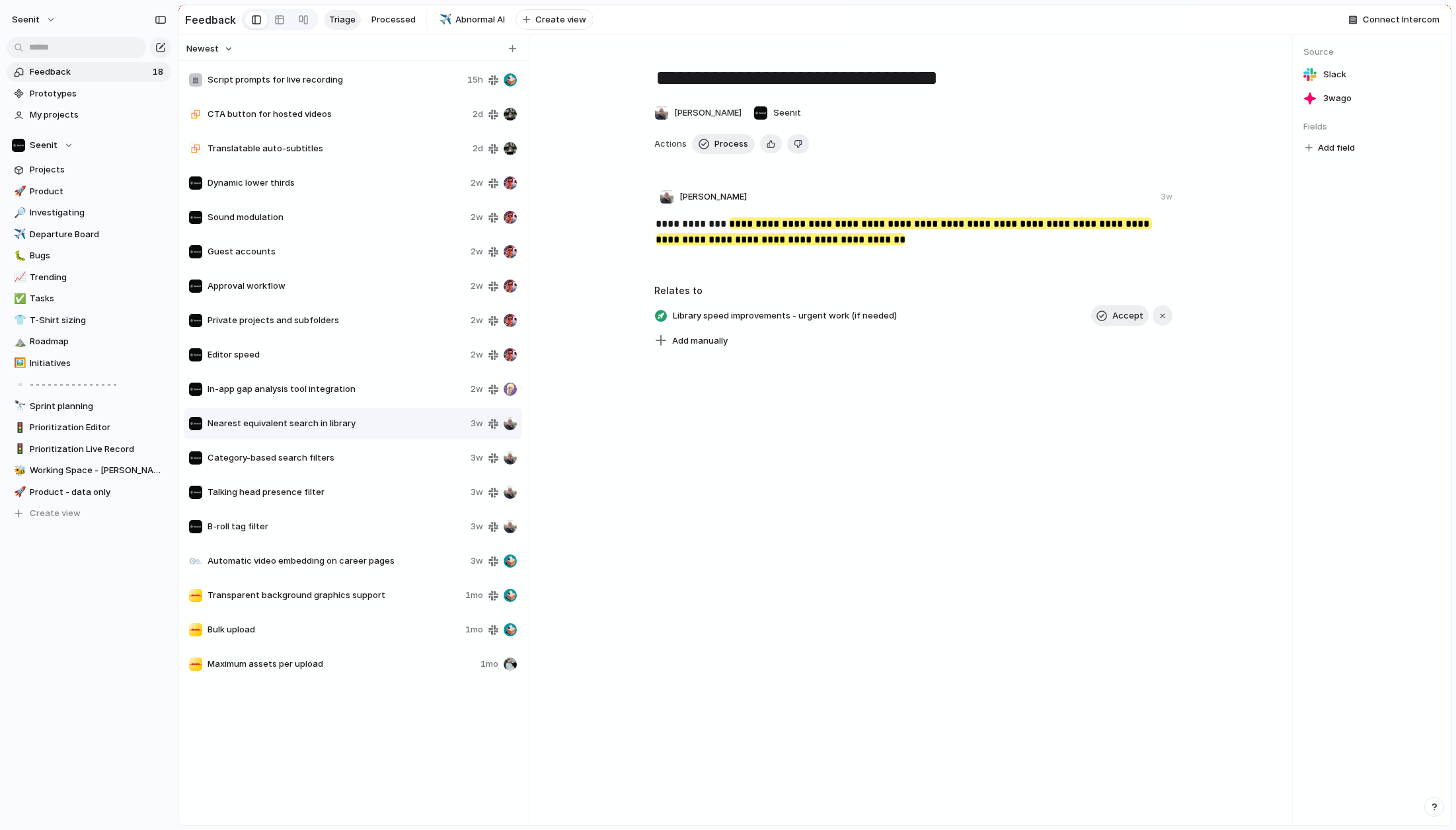
click at [328, 559] on span "Automatic video embedding on career pages" at bounding box center [336, 560] width 258 height 13
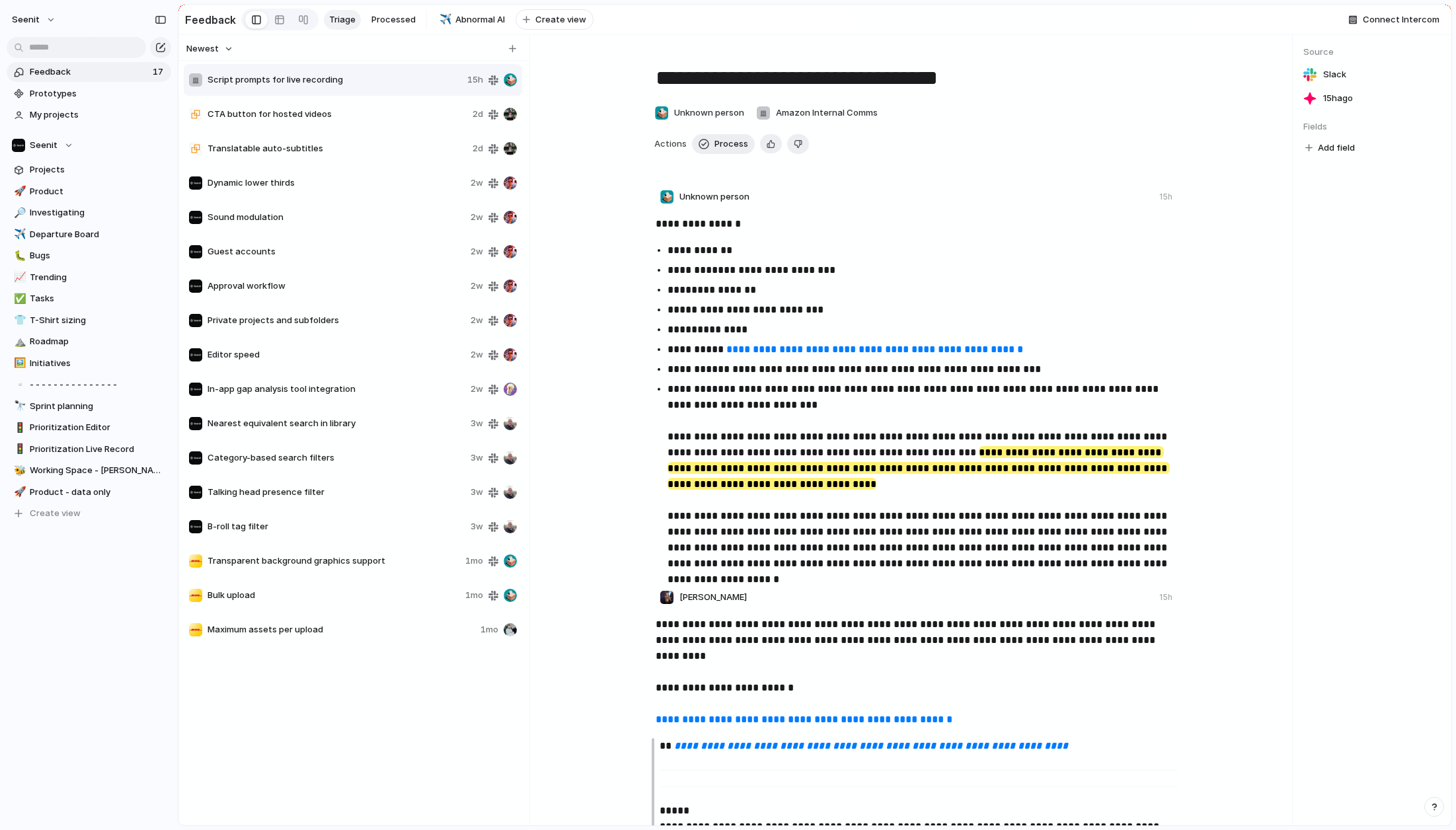
click at [320, 557] on span "Transparent background graphics support" at bounding box center [333, 560] width 252 height 13
